Goal: Error

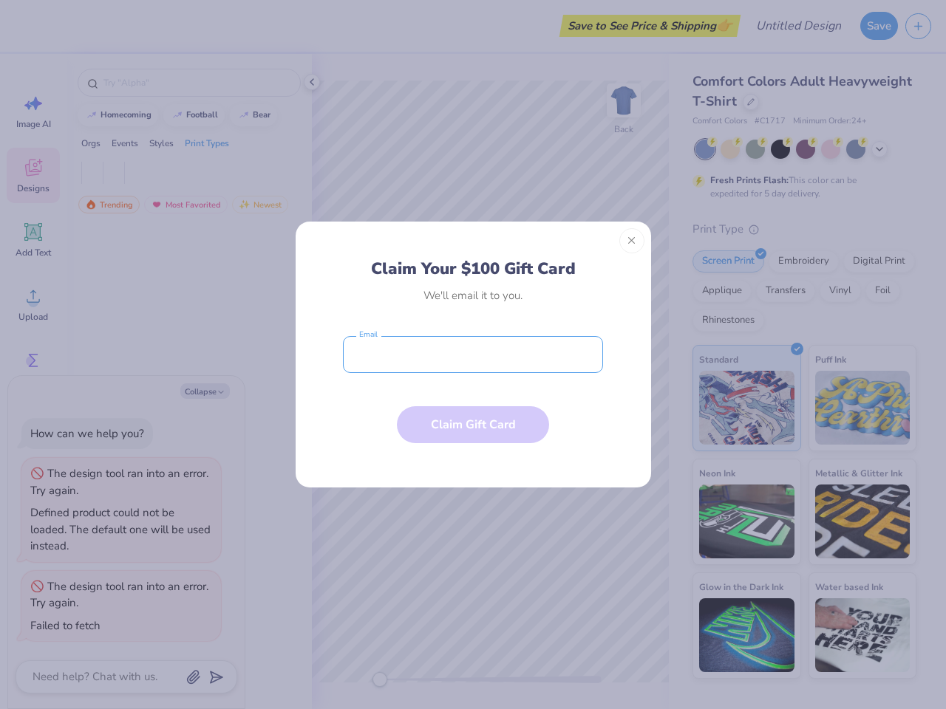
type textarea "x"
